Goal: Check status: Check status

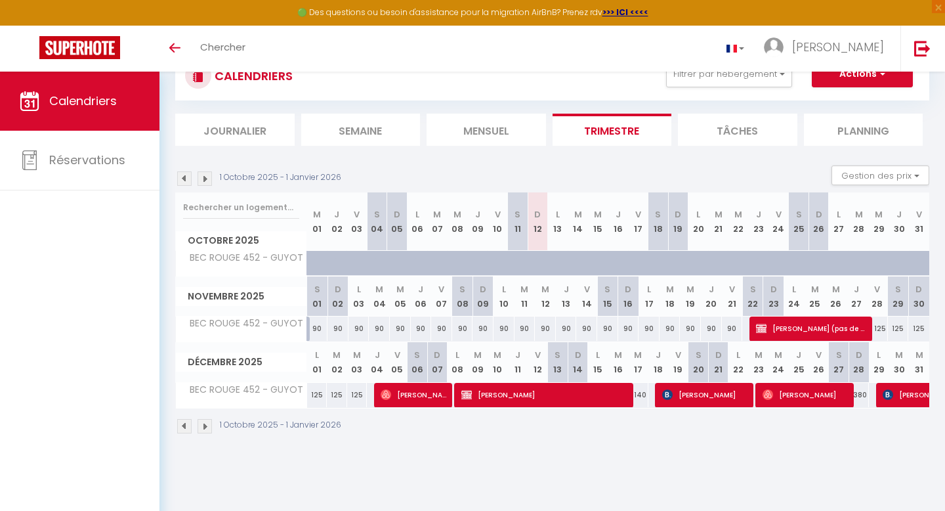
scroll to position [52, 0]
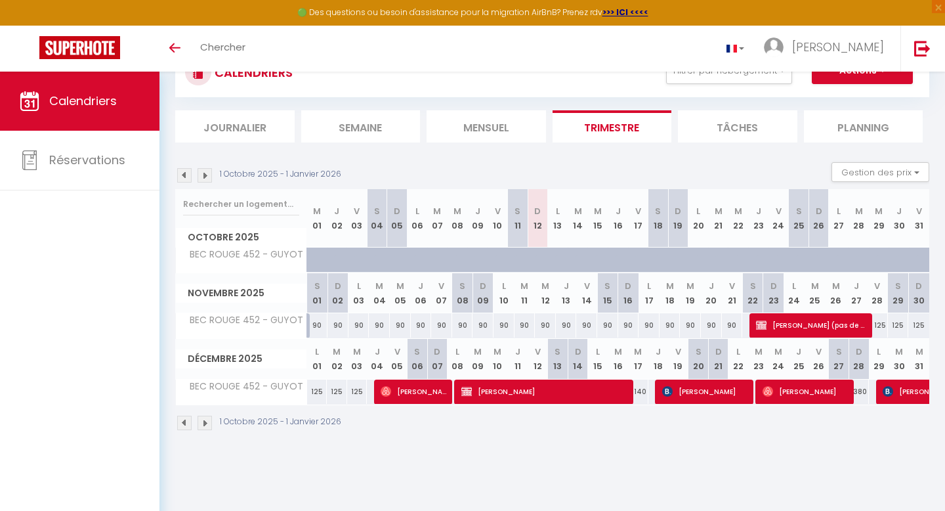
click at [206, 421] on img at bounding box center [205, 422] width 14 height 14
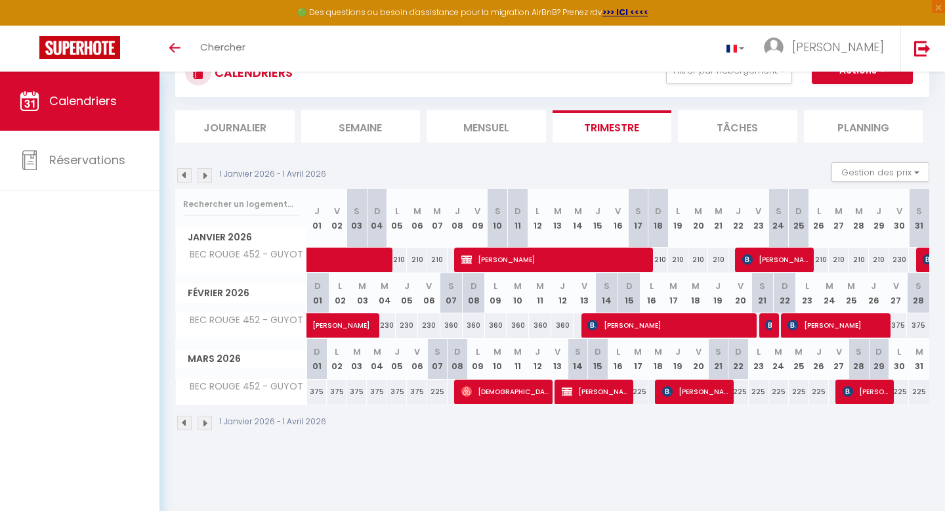
click at [206, 421] on img at bounding box center [205, 422] width 14 height 14
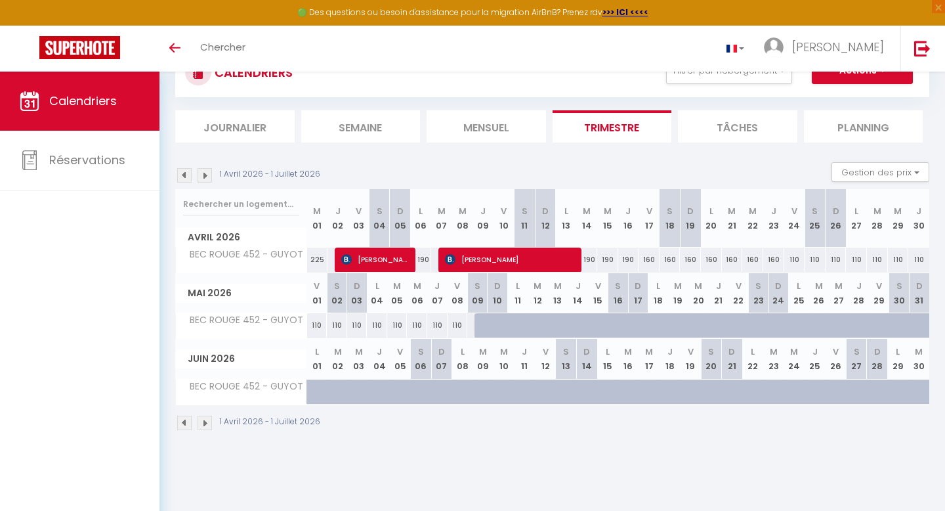
click at [188, 419] on img at bounding box center [184, 422] width 14 height 14
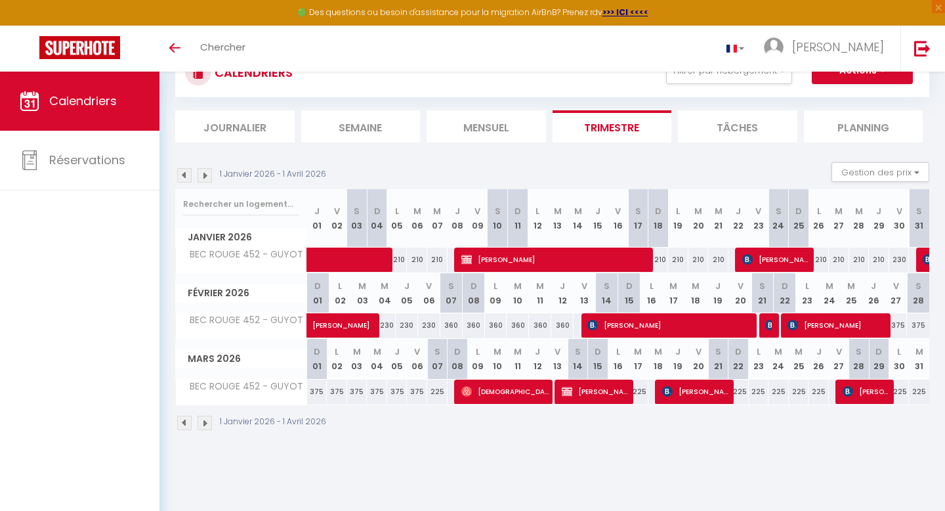
click at [186, 425] on img at bounding box center [184, 422] width 14 height 14
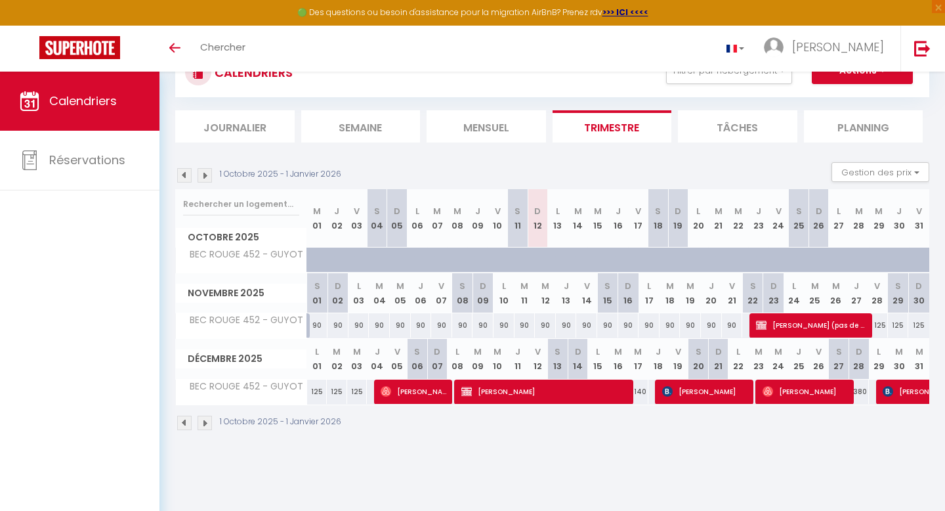
click at [213, 422] on div "1 Octobre 2025 - 1 Janvier 2026" at bounding box center [260, 422] width 170 height 14
click at [203, 423] on img at bounding box center [205, 422] width 14 height 14
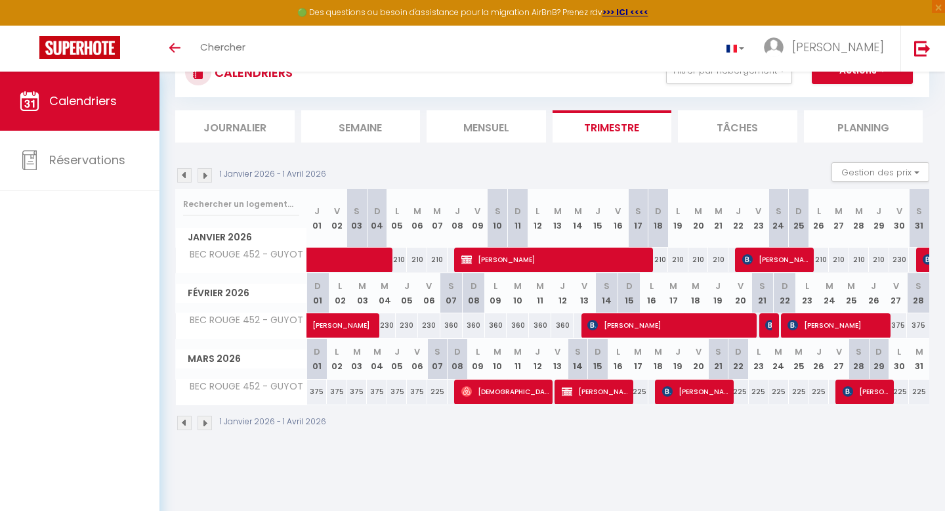
click at [203, 423] on img at bounding box center [205, 422] width 14 height 14
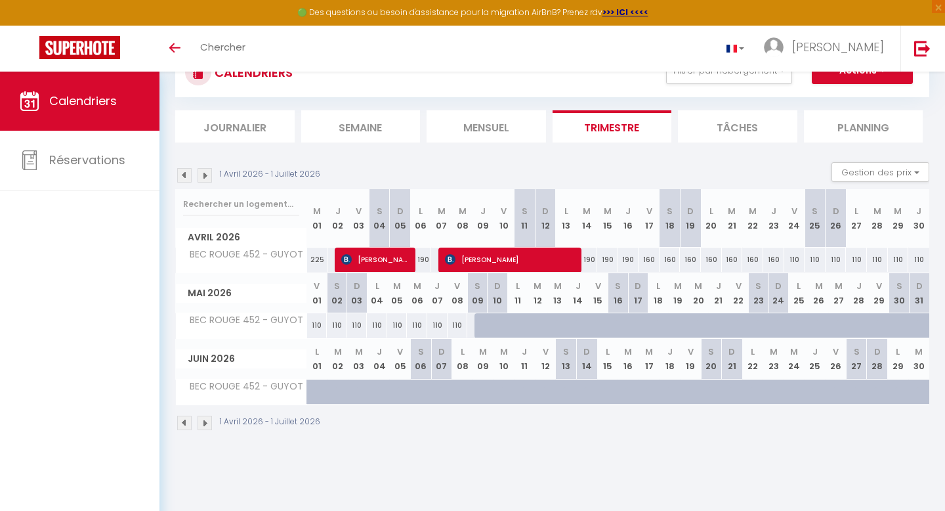
click at [181, 421] on img at bounding box center [184, 422] width 14 height 14
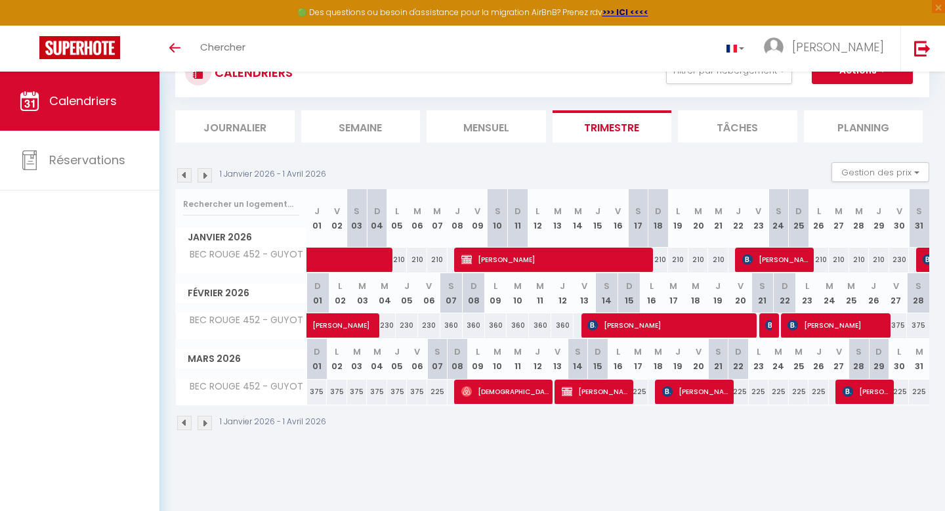
click at [181, 427] on img at bounding box center [184, 422] width 14 height 14
